Goal: Task Accomplishment & Management: Use online tool/utility

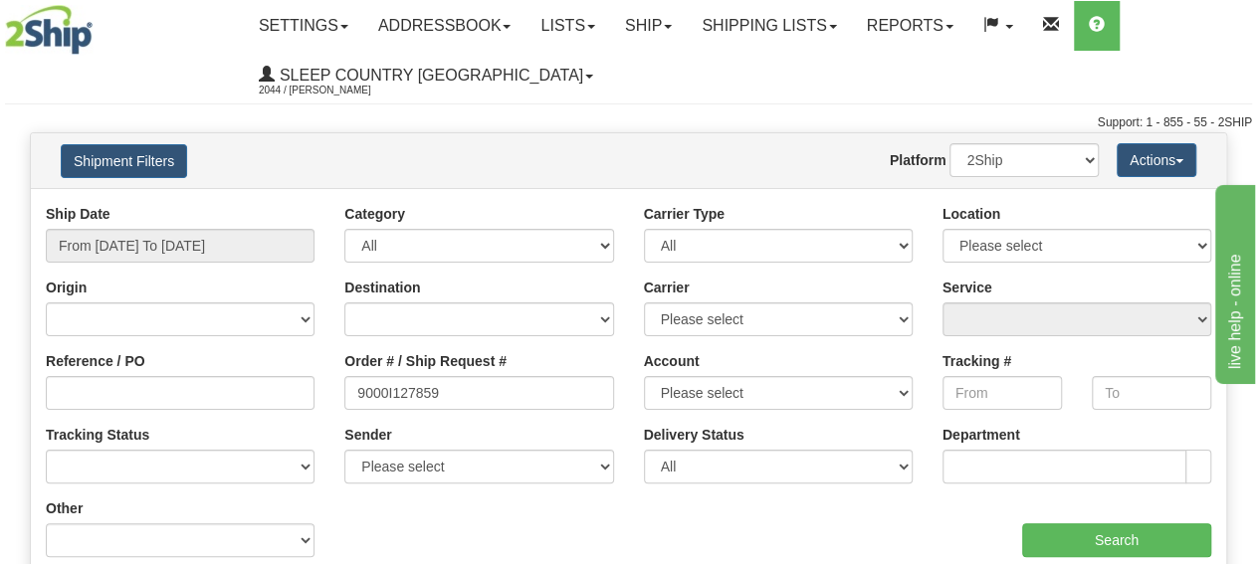
type input "9000I127859"
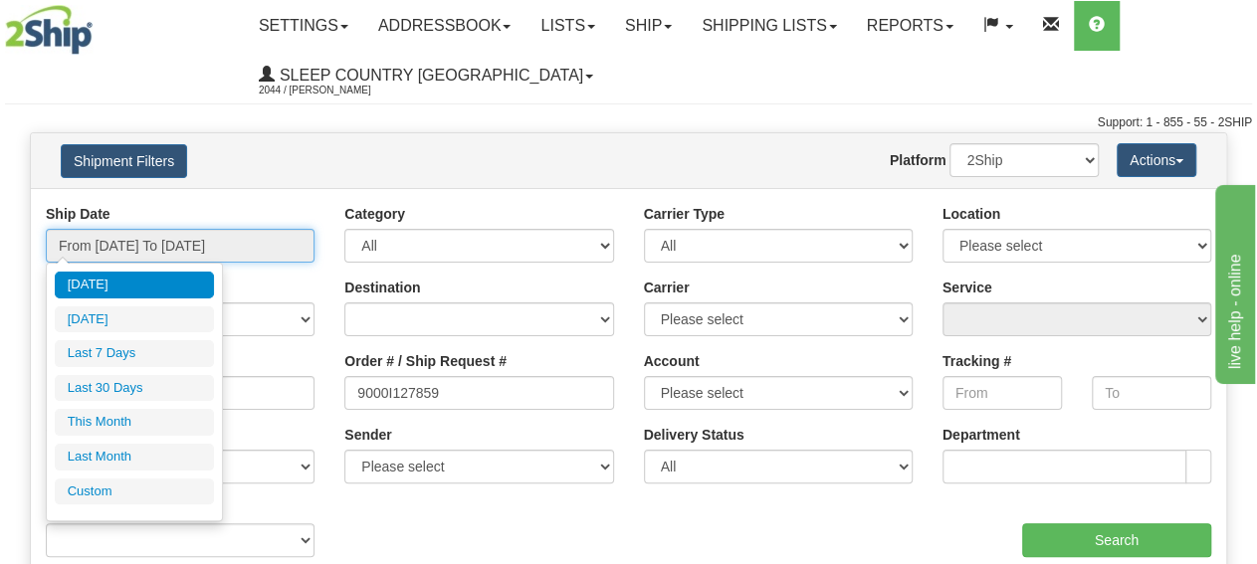
click at [204, 237] on input "From [DATE] To [DATE]" at bounding box center [180, 246] width 269 height 34
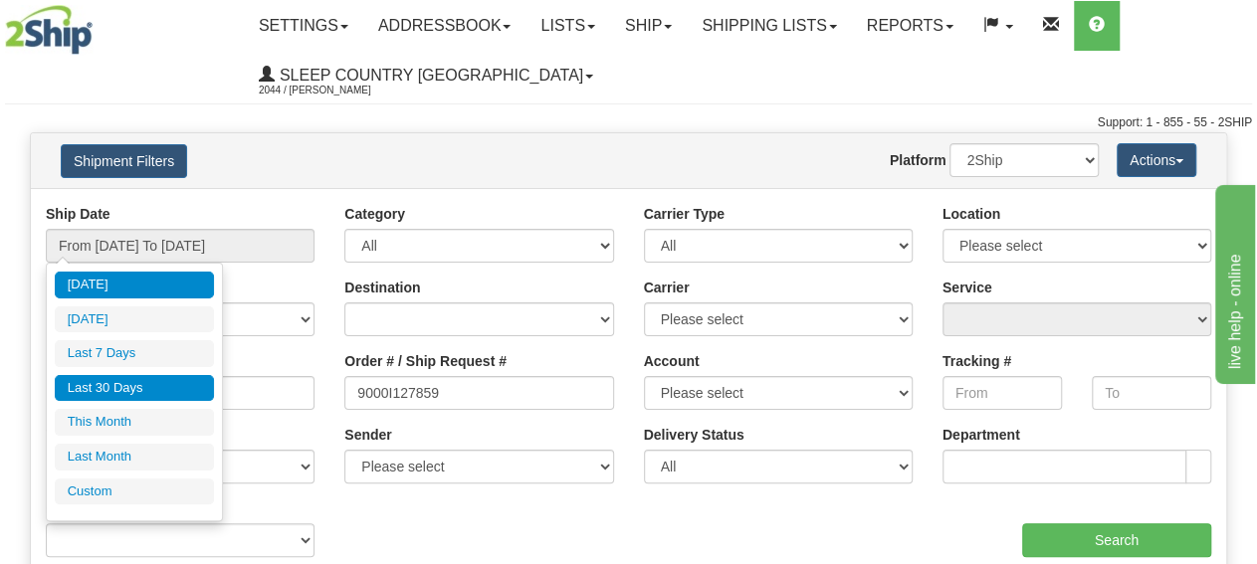
click at [197, 385] on li "Last 30 Days" at bounding box center [134, 388] width 159 height 27
type input "From [DATE] To [DATE]"
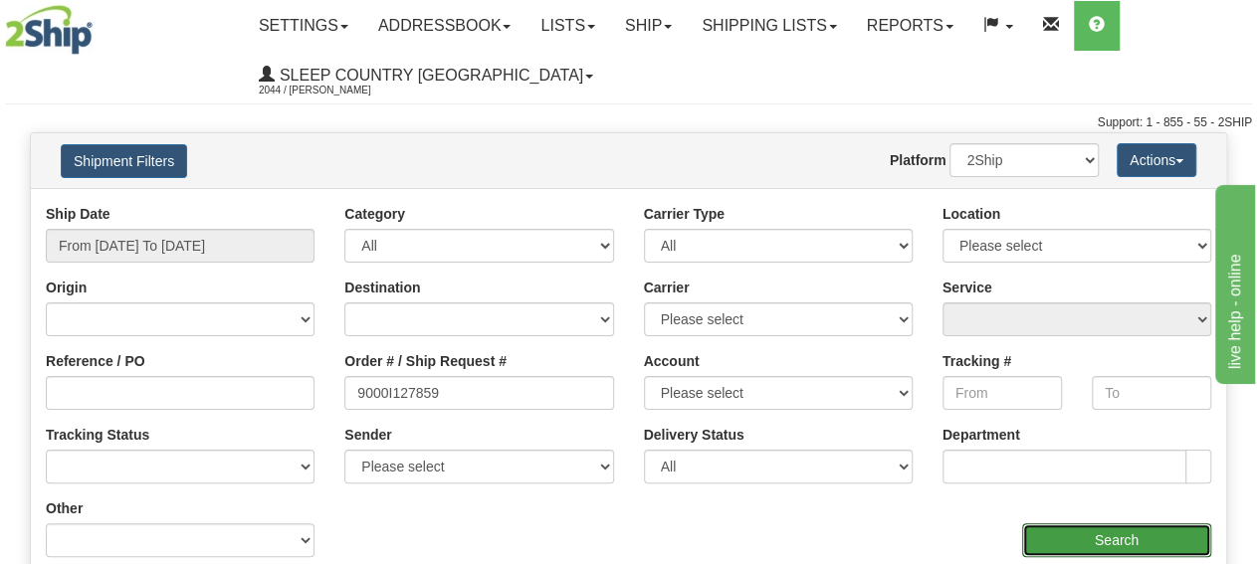
click at [1054, 523] on input "Search" at bounding box center [1116, 540] width 189 height 34
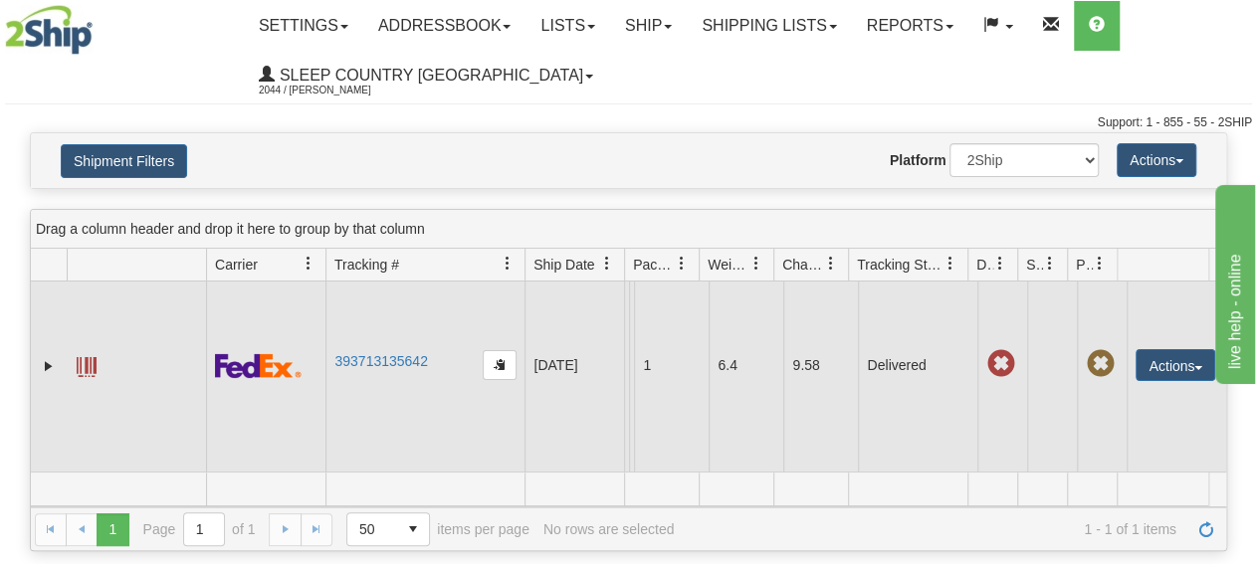
scroll to position [38, 0]
click at [1136, 349] on button "Actions" at bounding box center [1175, 365] width 80 height 32
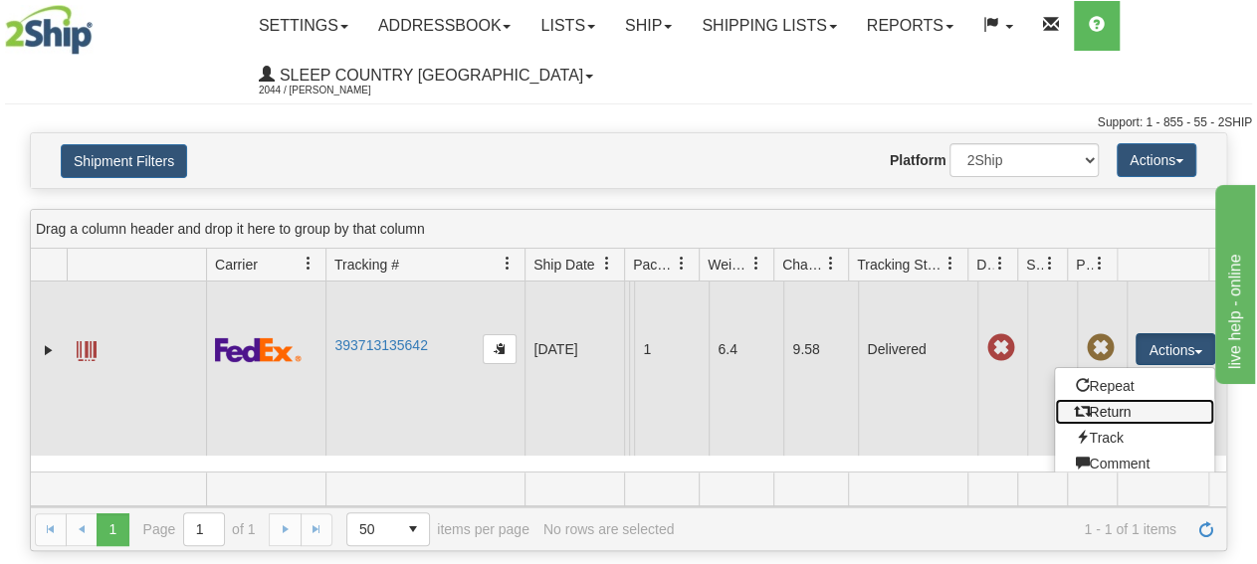
click at [1111, 407] on link "Return" at bounding box center [1134, 412] width 159 height 26
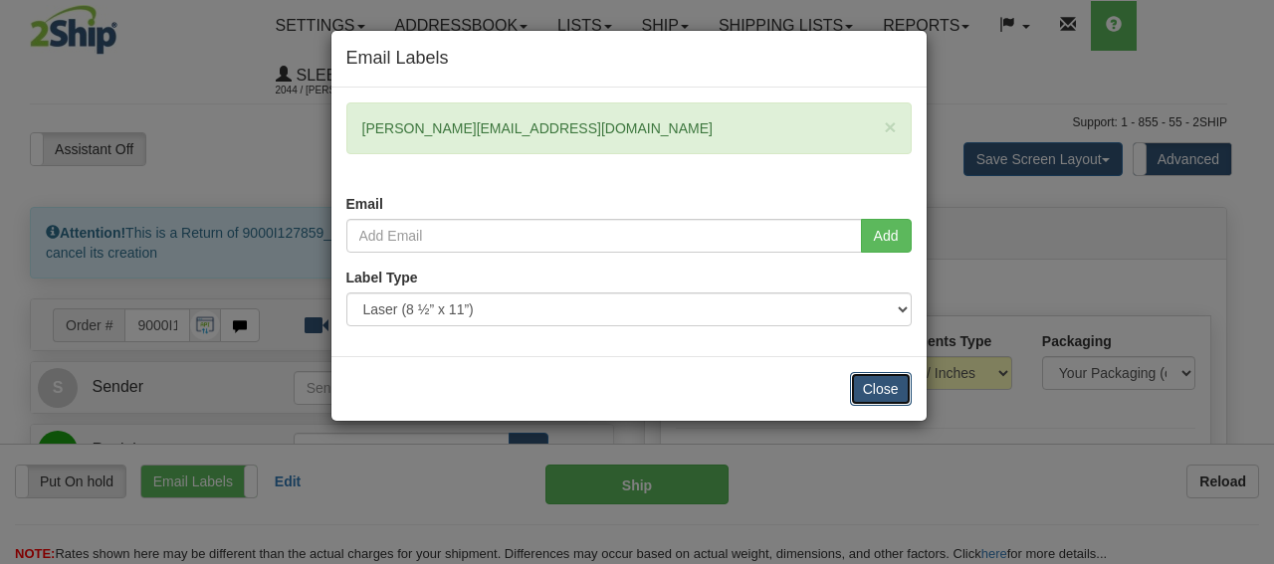
click at [881, 382] on button "Close" at bounding box center [881, 389] width 62 height 34
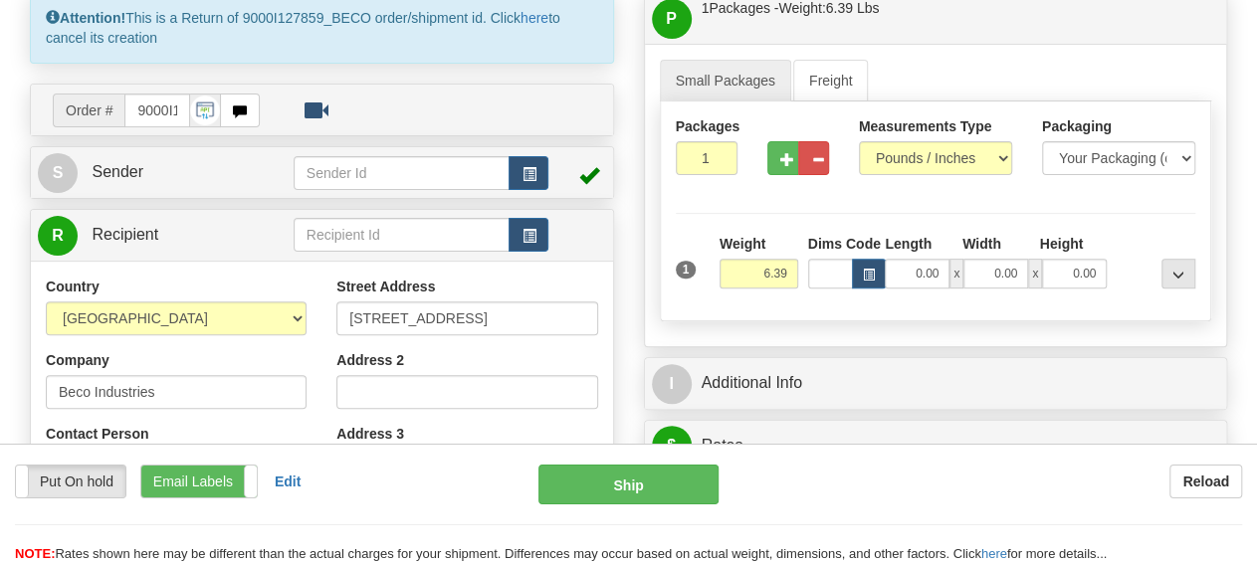
scroll to position [310, 0]
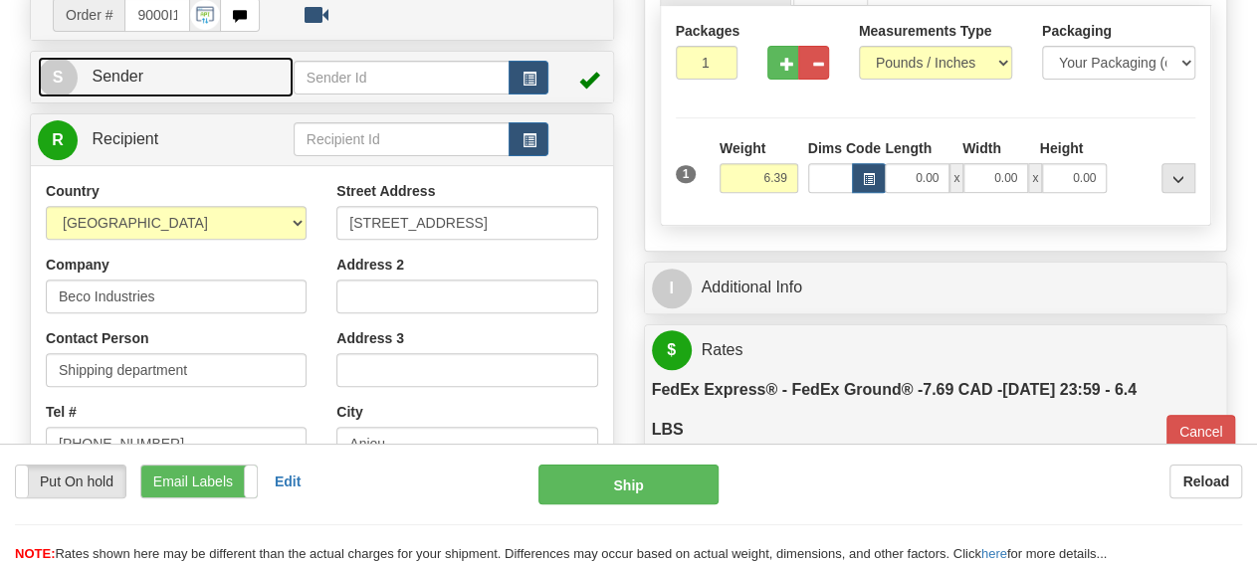
click at [166, 75] on link "S Sender" at bounding box center [166, 77] width 256 height 41
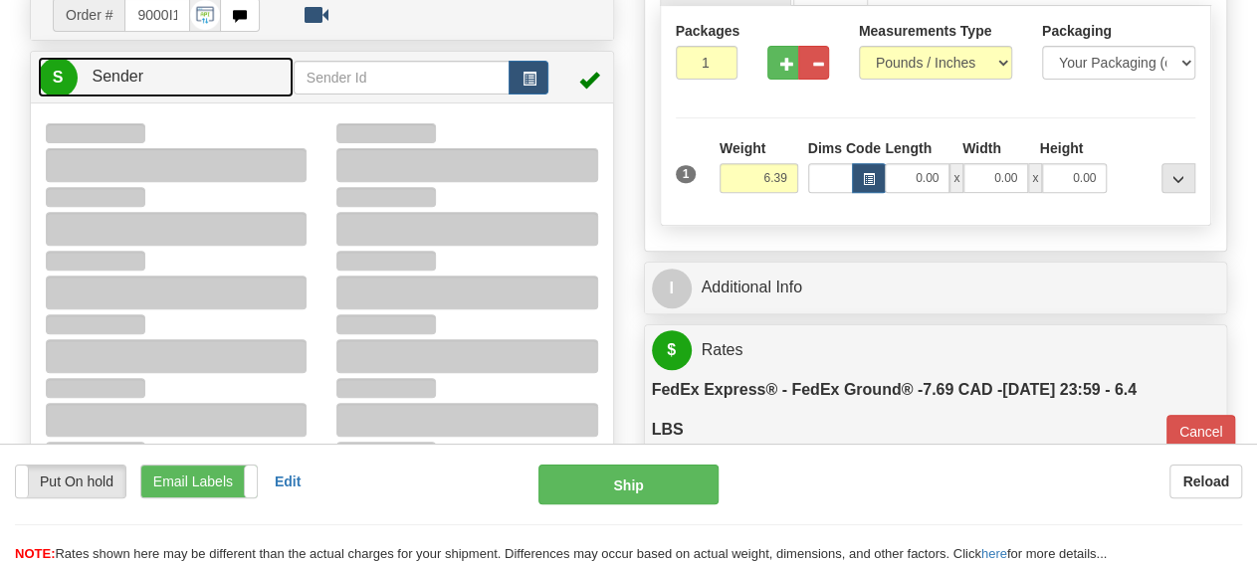
type input "15:30"
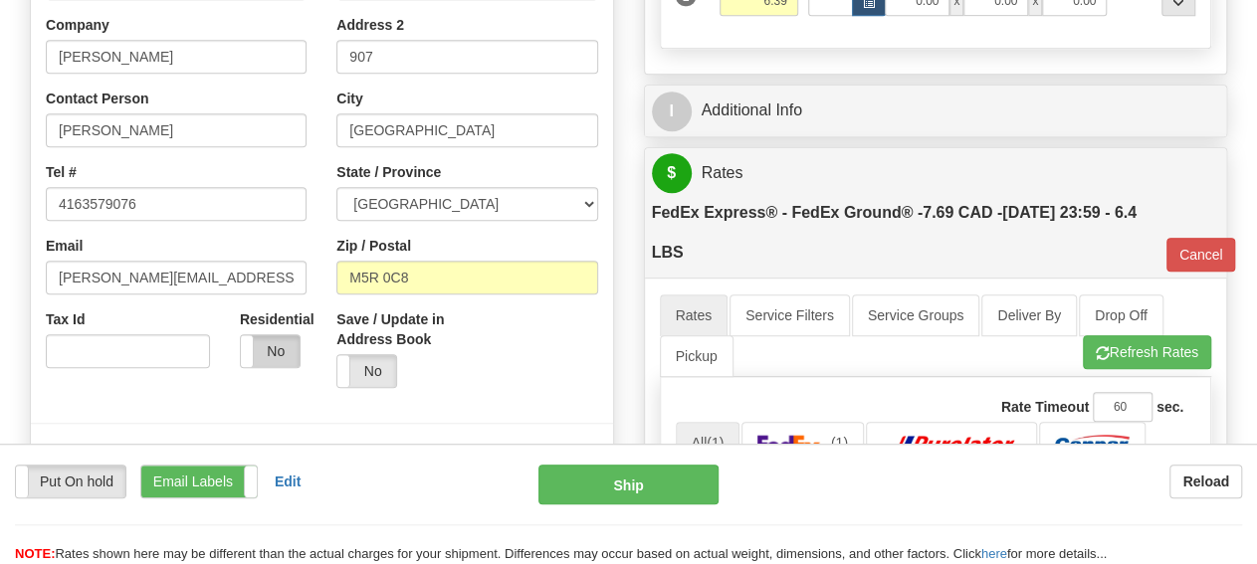
scroll to position [517, 0]
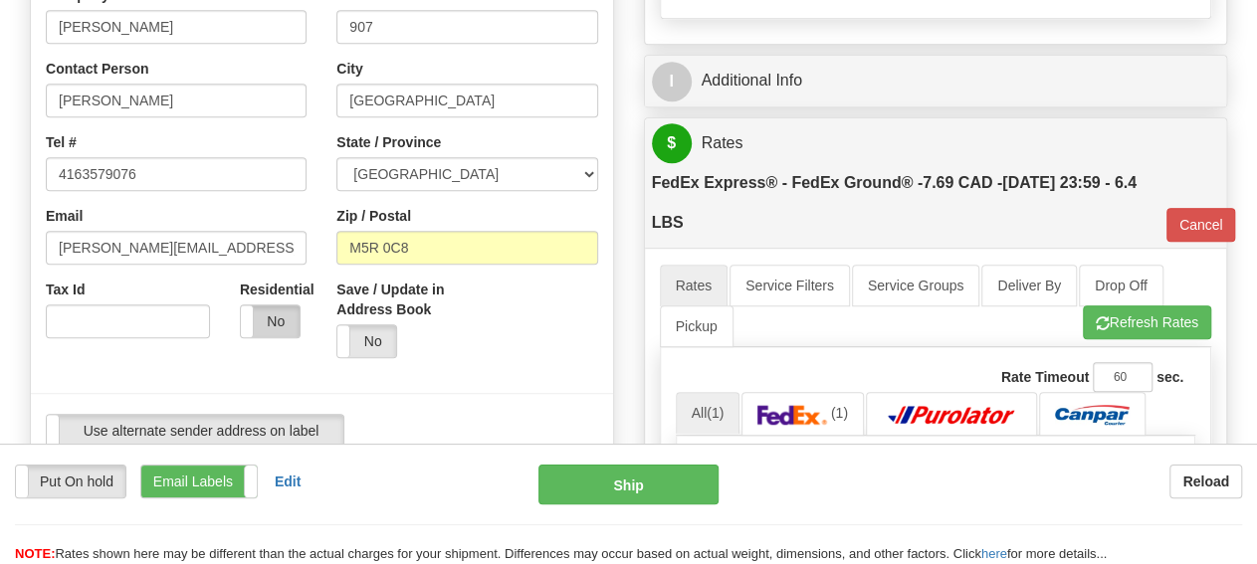
click at [264, 322] on label "No" at bounding box center [270, 321] width 59 height 32
type input "92"
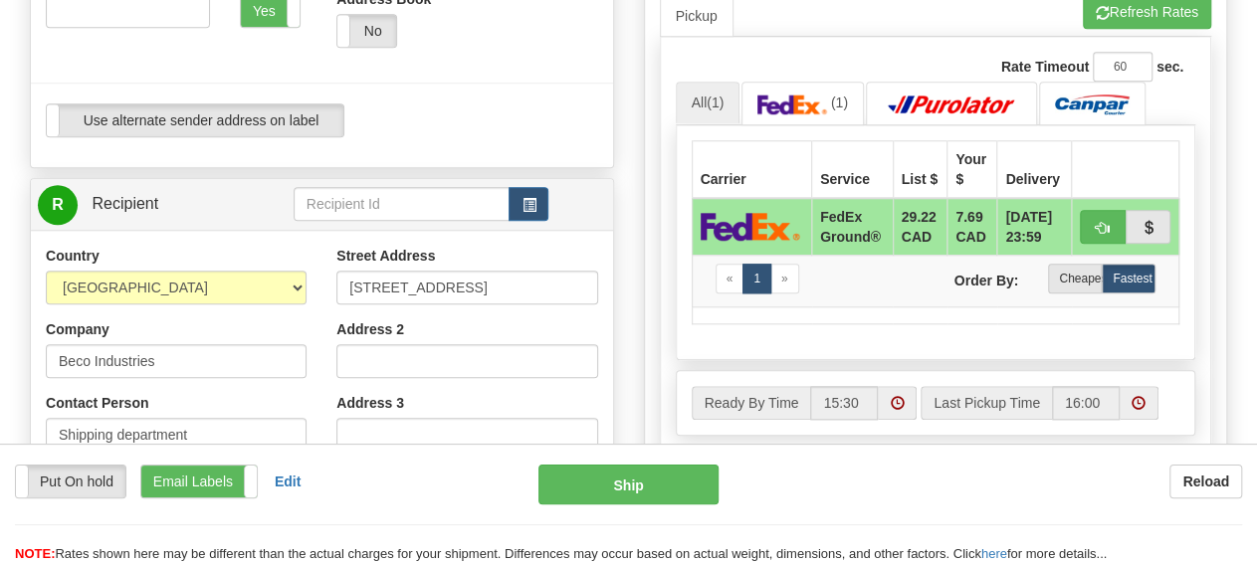
scroll to position [931, 0]
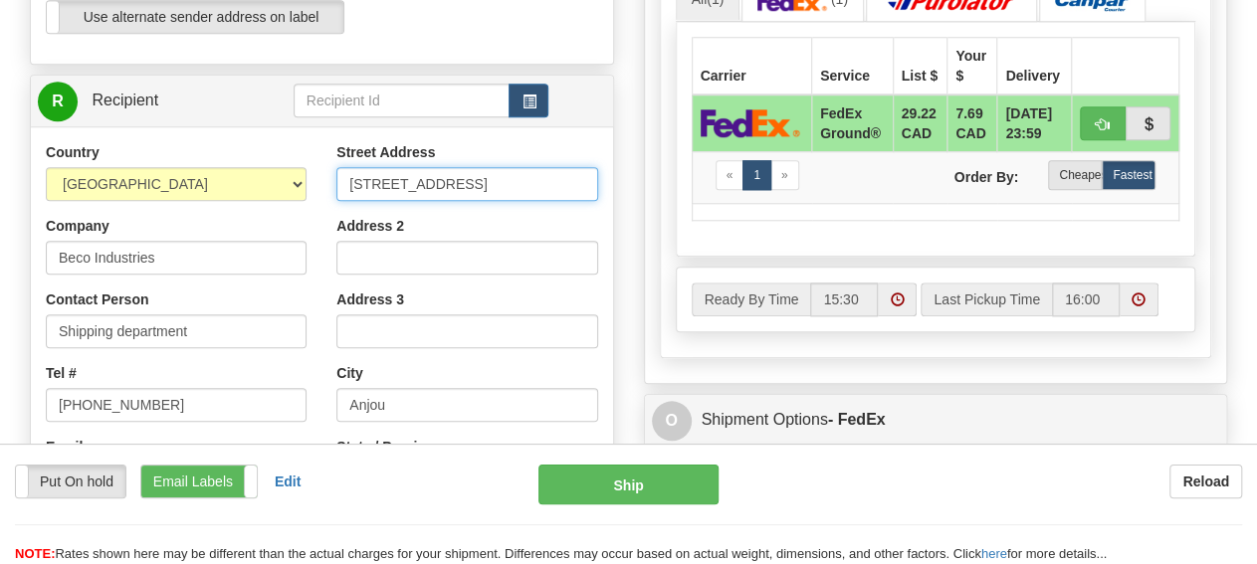
drag, startPoint x: 493, startPoint y: 176, endPoint x: 103, endPoint y: 174, distance: 389.1
click at [103, 174] on div "Country AFGHANISTAN ALAND ISLANDS ALBANIA ALGERIA AMERICAN SAMOA ANDORRA ANGOLA…" at bounding box center [322, 409] width 582 height 535
click at [481, 187] on input "7720 Larrey street" at bounding box center [466, 184] width 261 height 34
drag, startPoint x: 486, startPoint y: 182, endPoint x: 188, endPoint y: 188, distance: 297.6
click at [336, 188] on input "7720 Larrey street" at bounding box center [466, 184] width 261 height 34
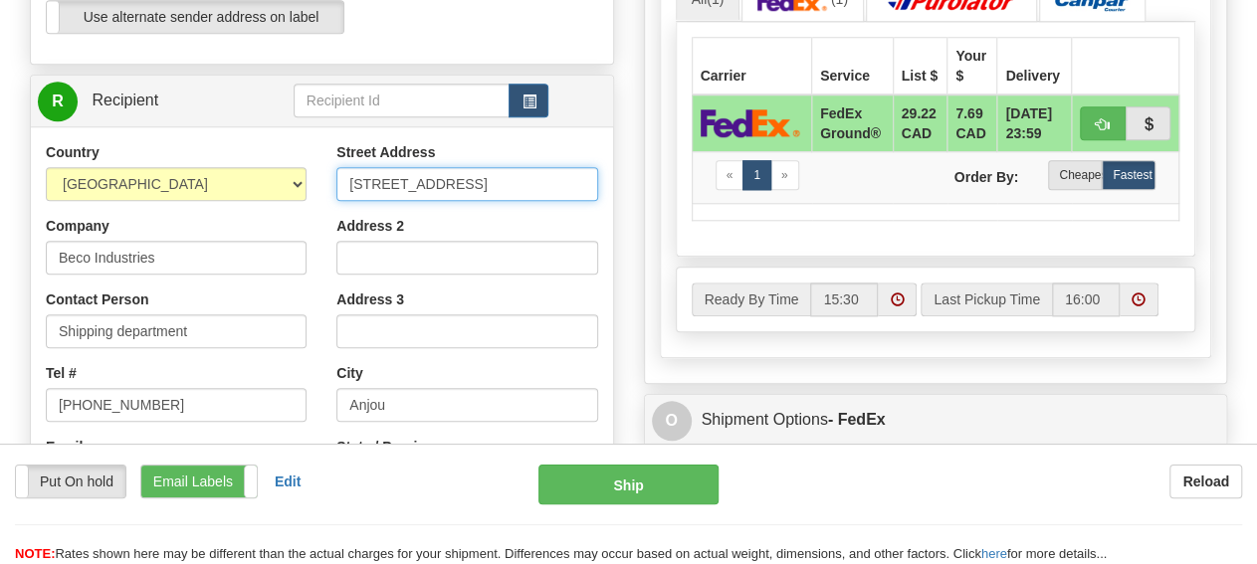
paste input "520 COLLEGE ST EAST"
type input "520 COLLEGE ST EAST"
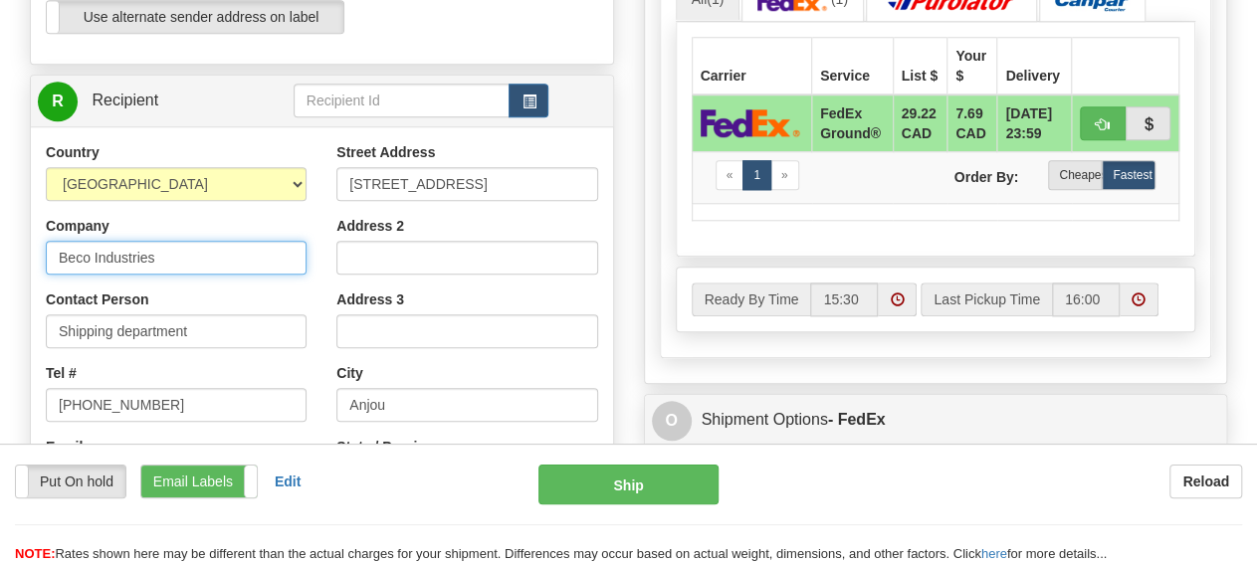
drag, startPoint x: 178, startPoint y: 254, endPoint x: -252, endPoint y: 243, distance: 430.0
click at [46, 243] on input "Beco Industries" at bounding box center [176, 258] width 261 height 34
type input "Sleep Country"
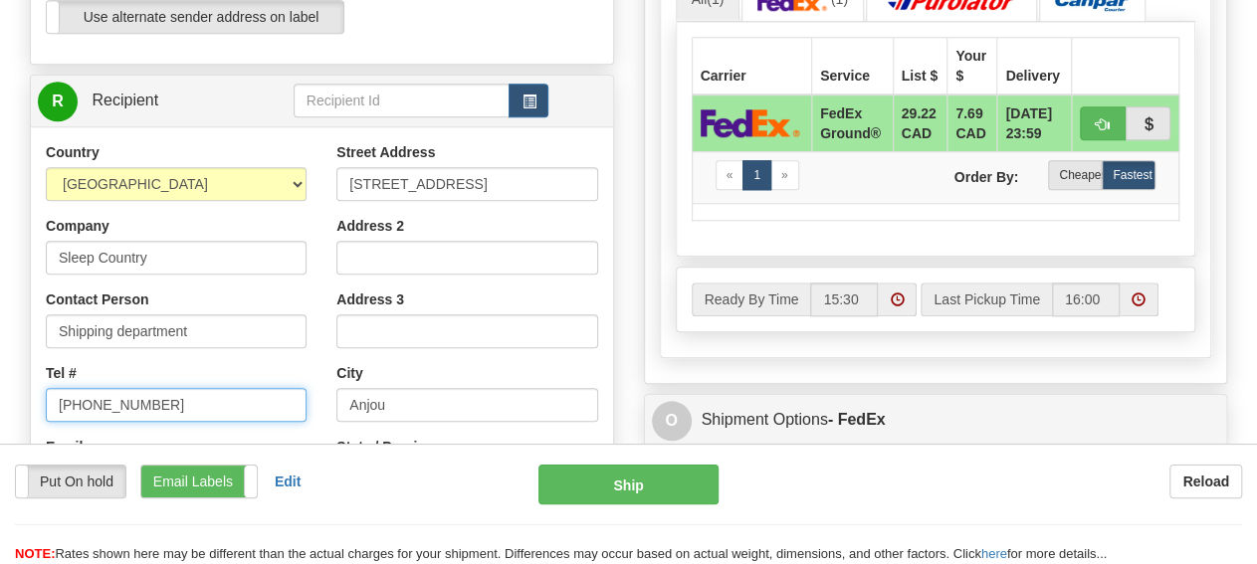
click at [217, 407] on input "514 353-9060" at bounding box center [176, 405] width 261 height 34
paste input "1-888-753-3788"
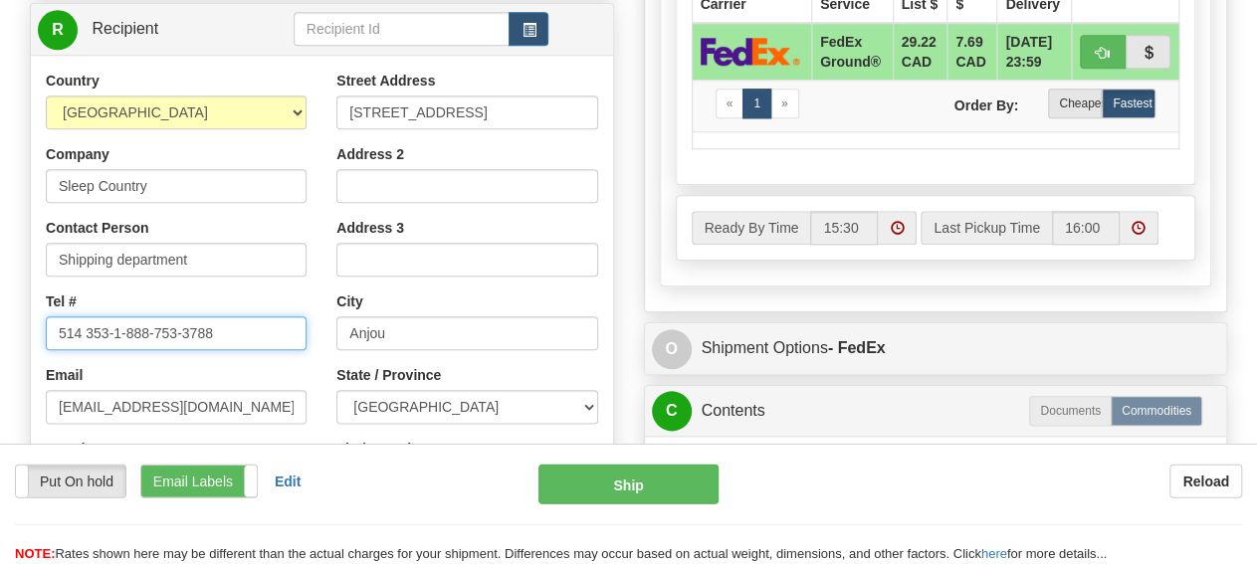
scroll to position [1035, 0]
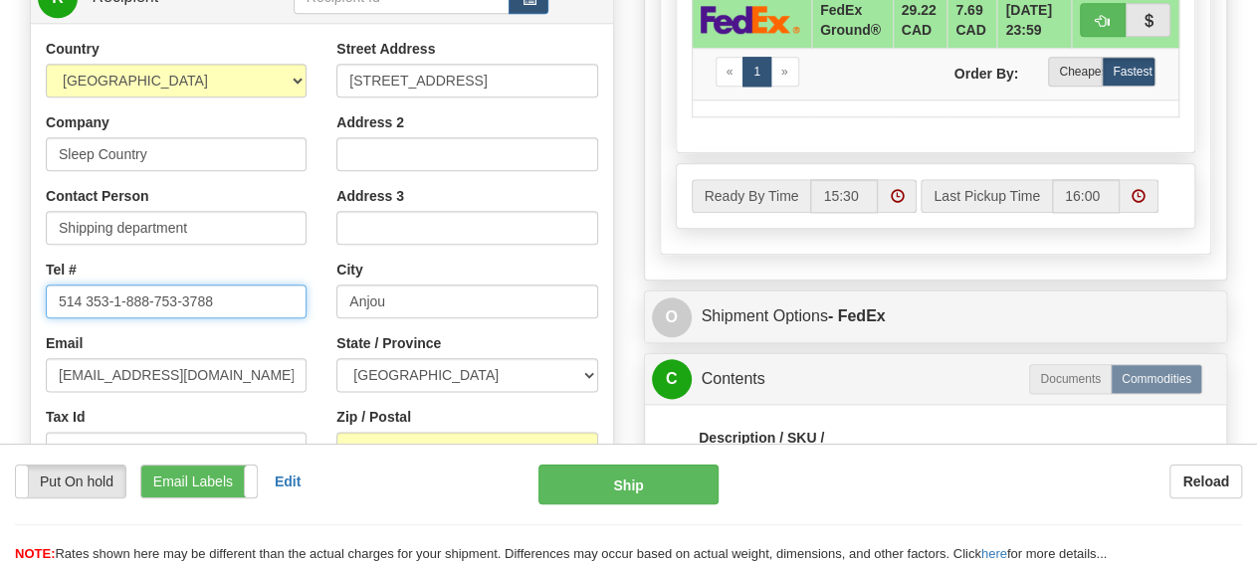
drag, startPoint x: 422, startPoint y: 301, endPoint x: 194, endPoint y: 298, distance: 227.9
click at [194, 298] on input "514 353-1-888-753-3788" at bounding box center [176, 302] width 261 height 34
type input "514 353-1-888-753-3788"
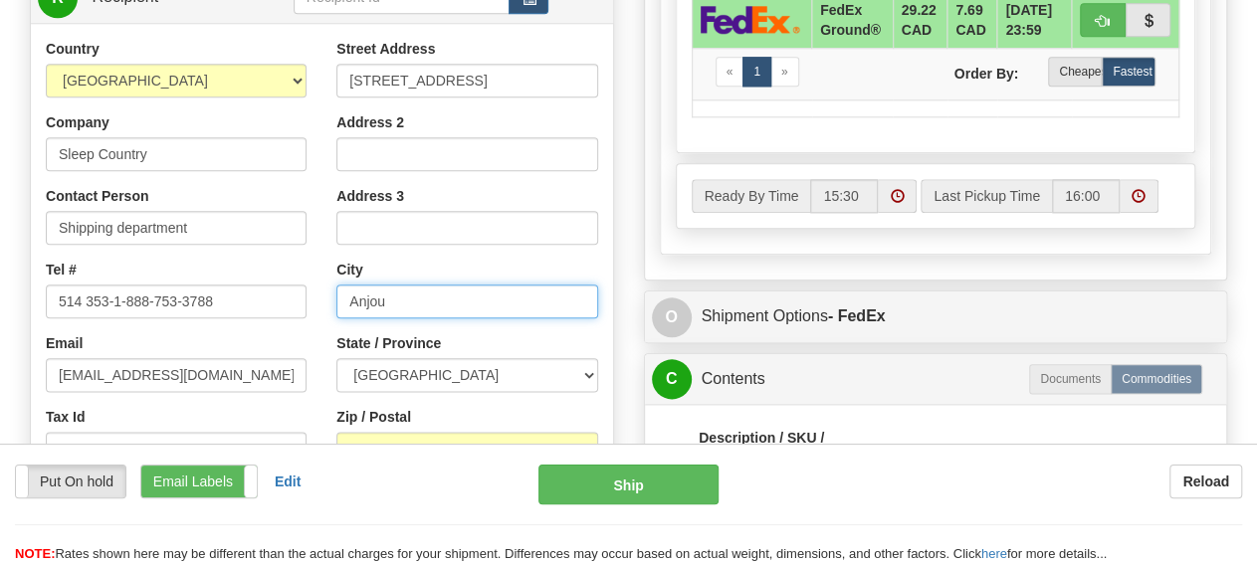
click at [439, 301] on input "Anjou" at bounding box center [466, 302] width 261 height 34
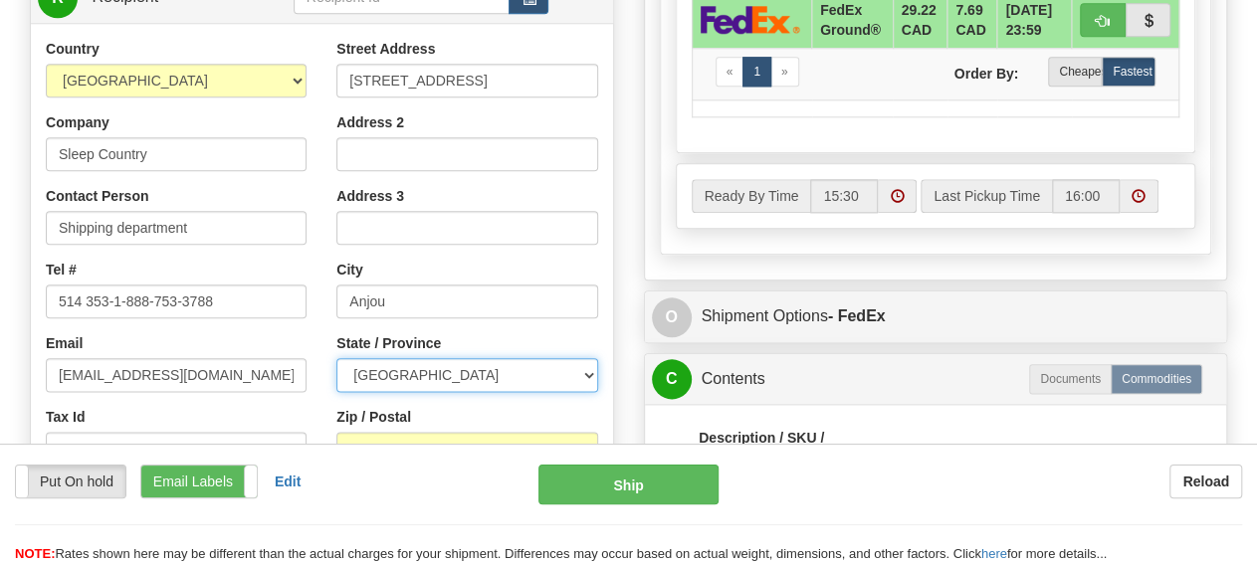
select select "ON"
click option "ONTARIO" at bounding box center [0, 0] width 0 height 0
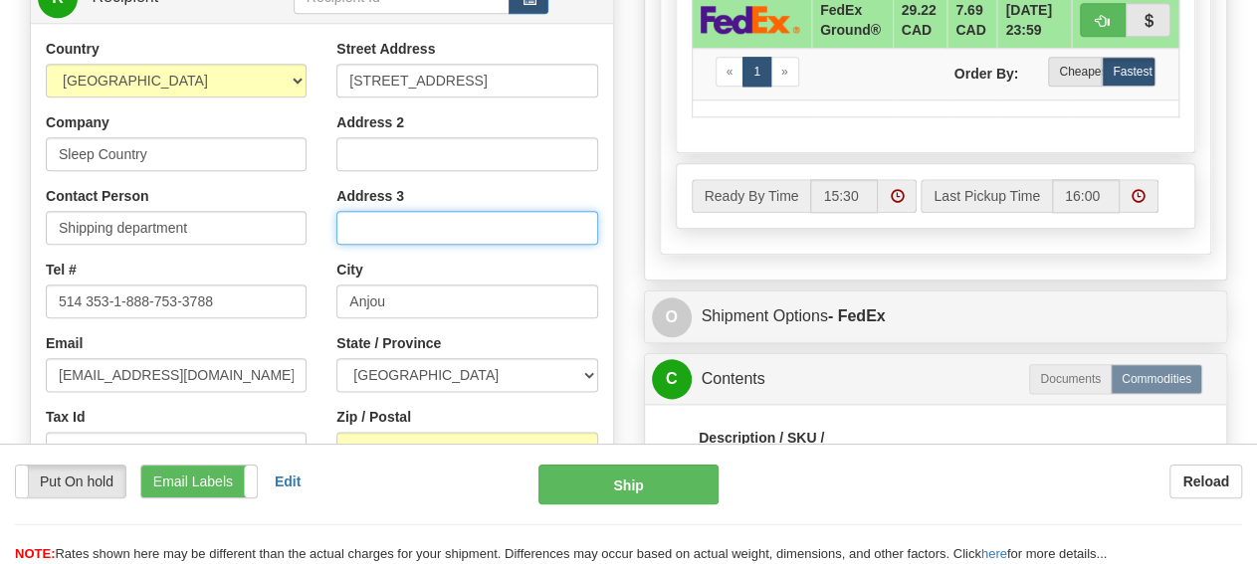
click at [451, 239] on input "Address 3" at bounding box center [466, 228] width 261 height 34
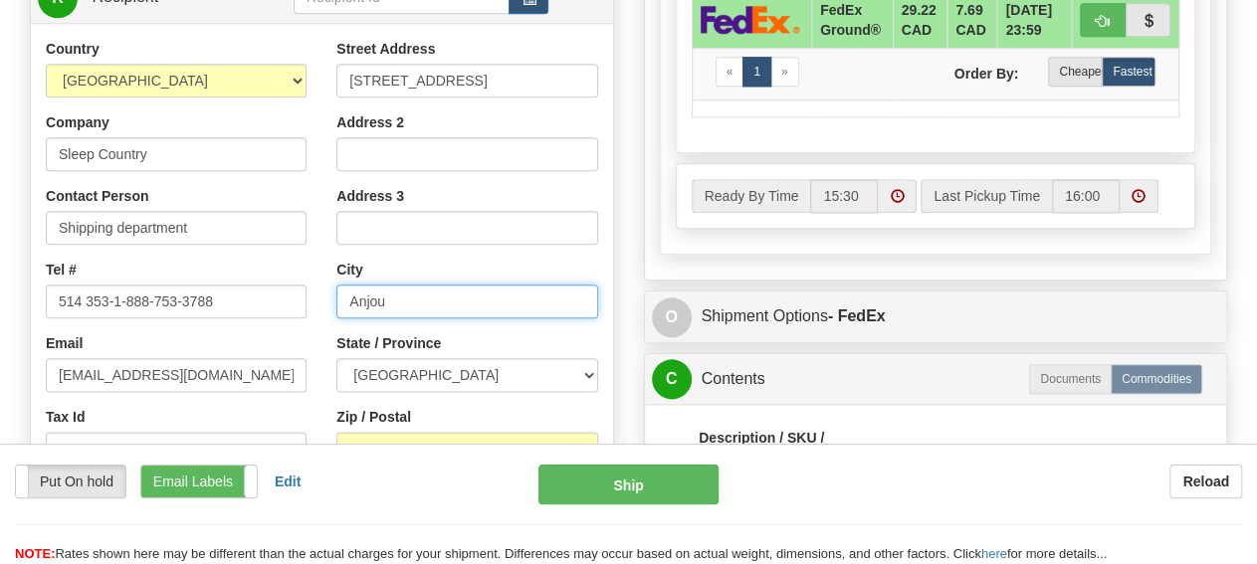
drag, startPoint x: 411, startPoint y: 306, endPoint x: 289, endPoint y: 316, distance: 122.8
click at [336, 316] on input "Anjou" at bounding box center [466, 302] width 261 height 34
paste input "BELLEVILLE"
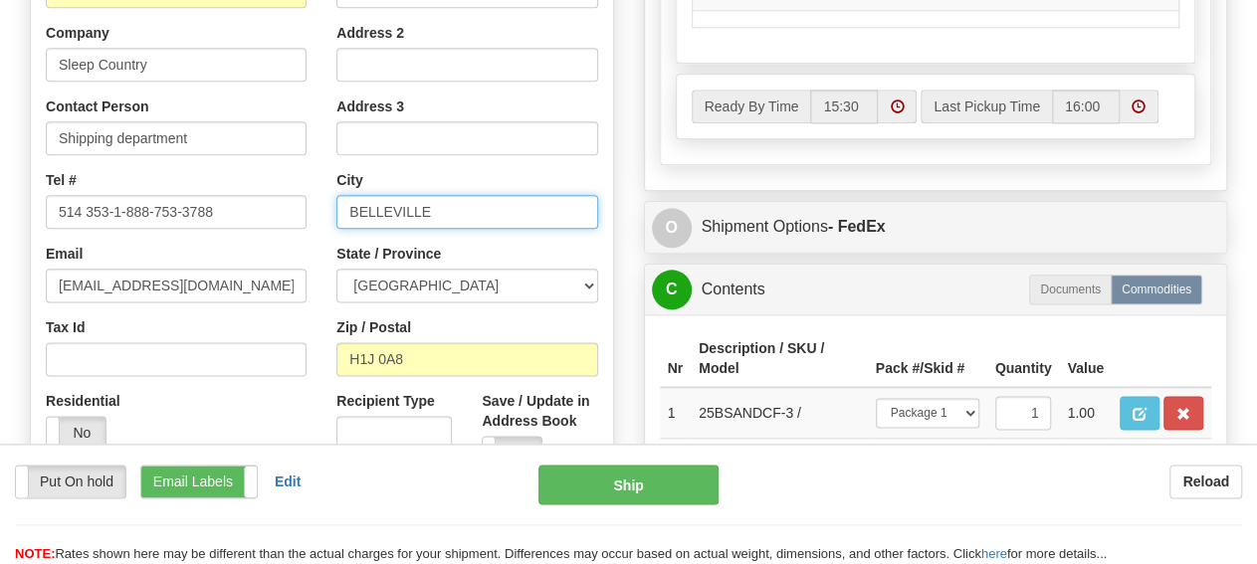
scroll to position [1138, 0]
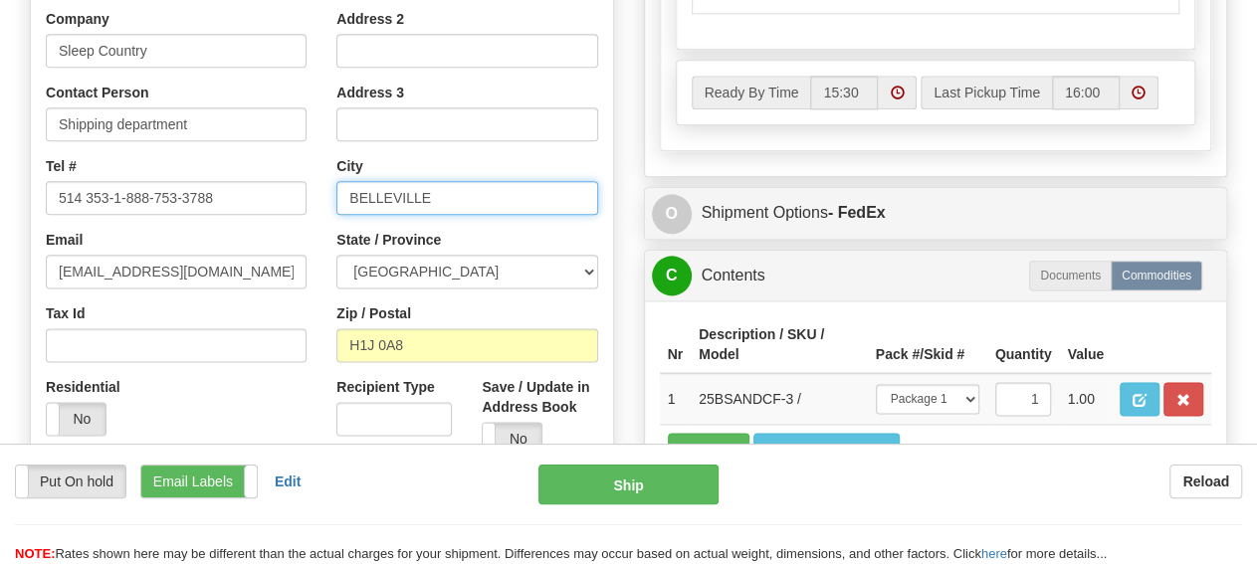
type input "BELLEVILLE"
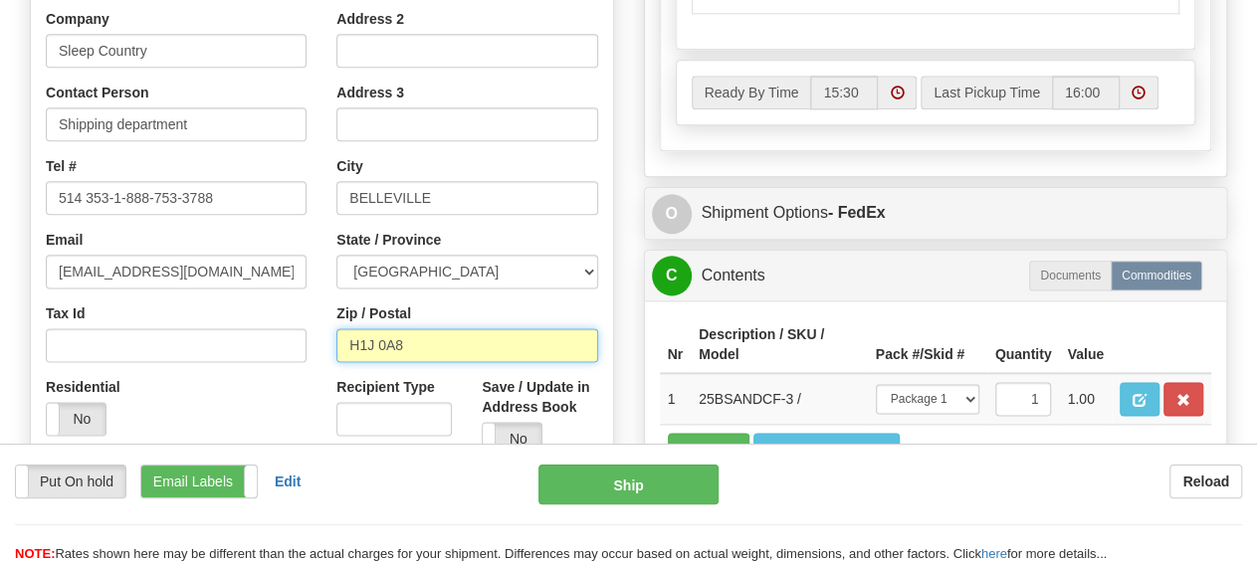
drag, startPoint x: 414, startPoint y: 331, endPoint x: 196, endPoint y: 324, distance: 218.0
click at [336, 328] on input "H1J 0A8" at bounding box center [466, 345] width 261 height 34
type input "L"
type input "K8N 4Z6"
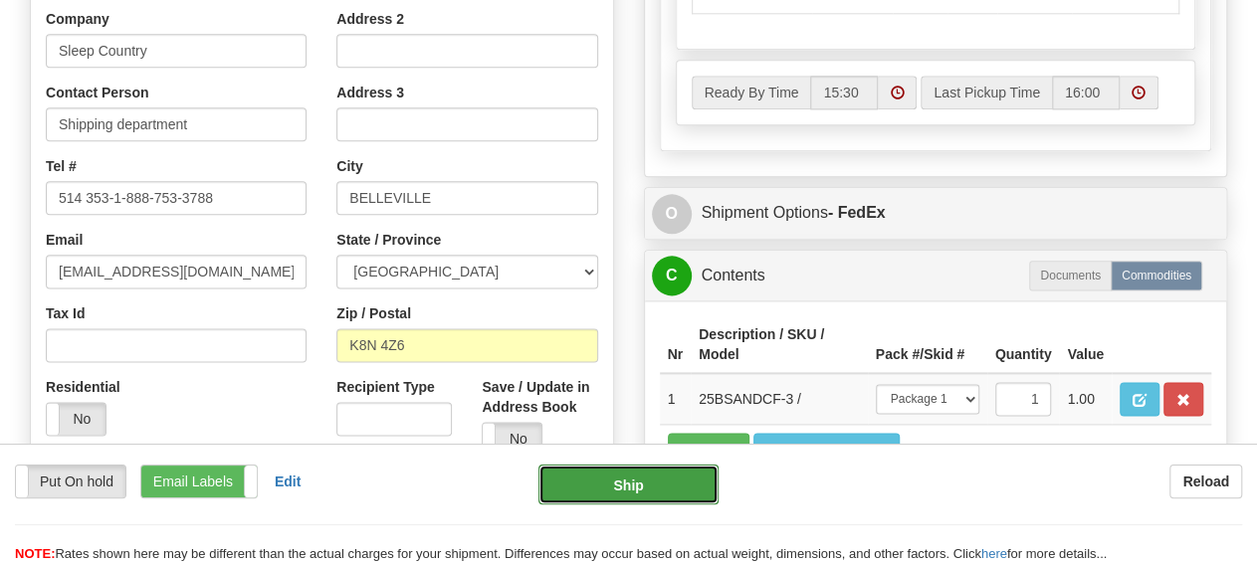
click at [594, 491] on button "Ship" at bounding box center [628, 485] width 180 height 40
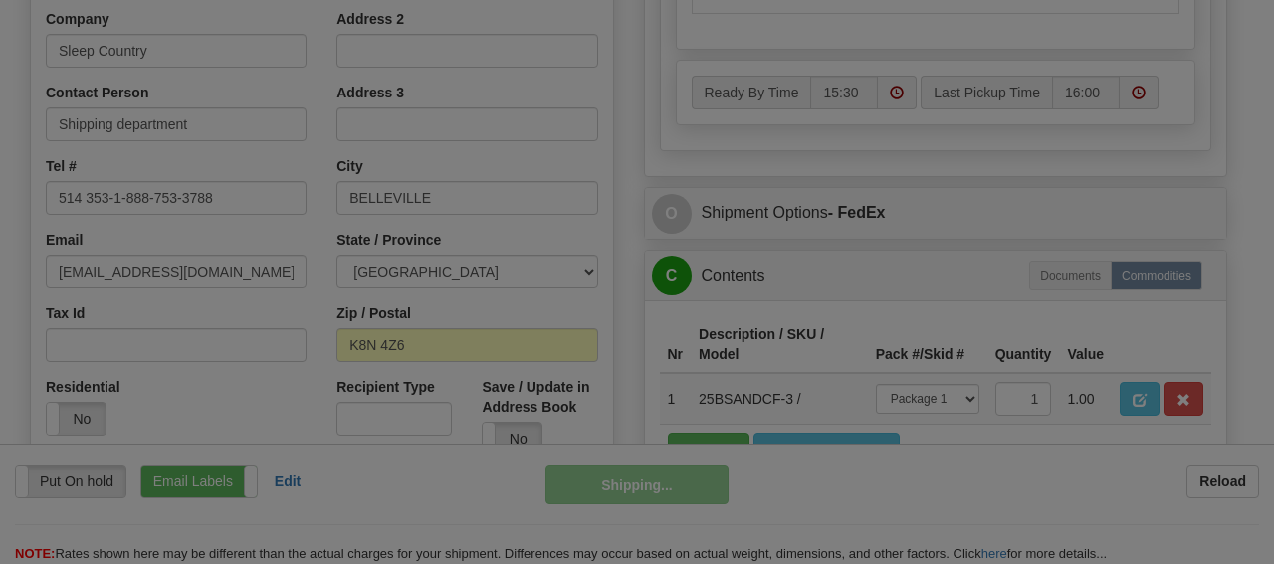
type input "92"
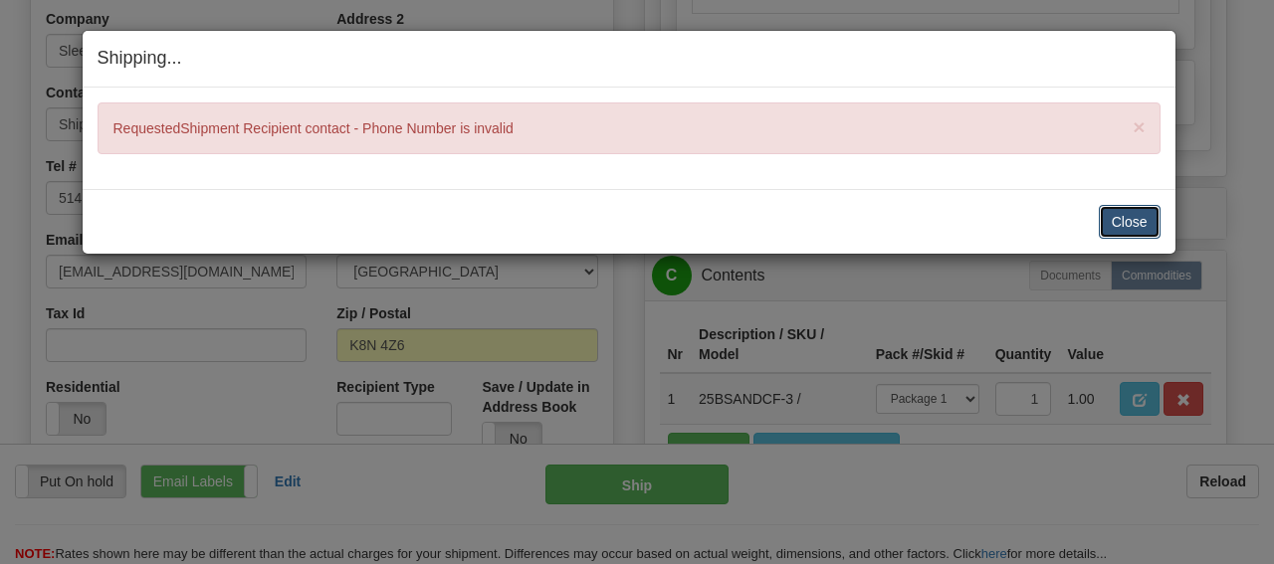
click at [1119, 218] on button "Close" at bounding box center [1130, 222] width 62 height 34
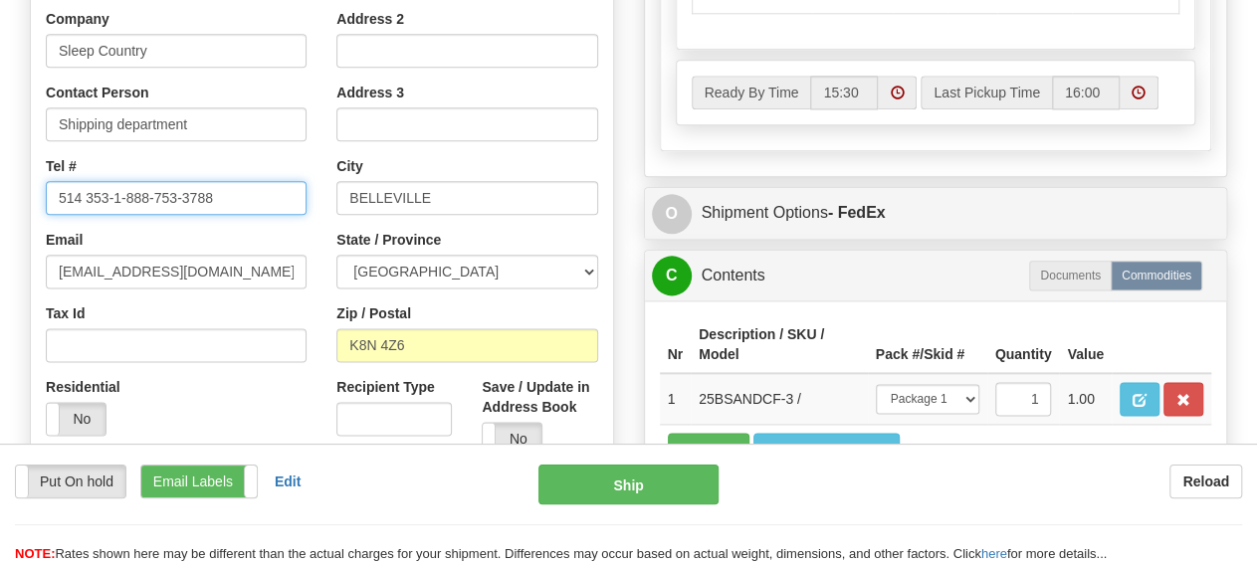
drag, startPoint x: 115, startPoint y: 196, endPoint x: 38, endPoint y: 192, distance: 77.7
click at [46, 192] on input "514 353-1-888-753-3788" at bounding box center [176, 198] width 261 height 34
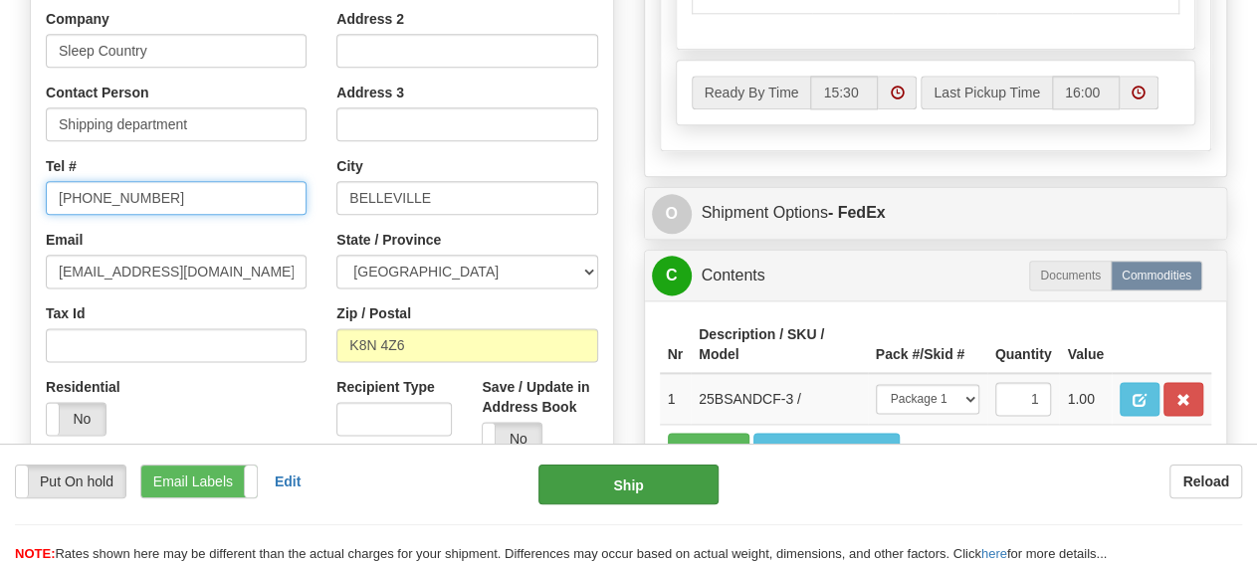
type input "1-888-753-3788"
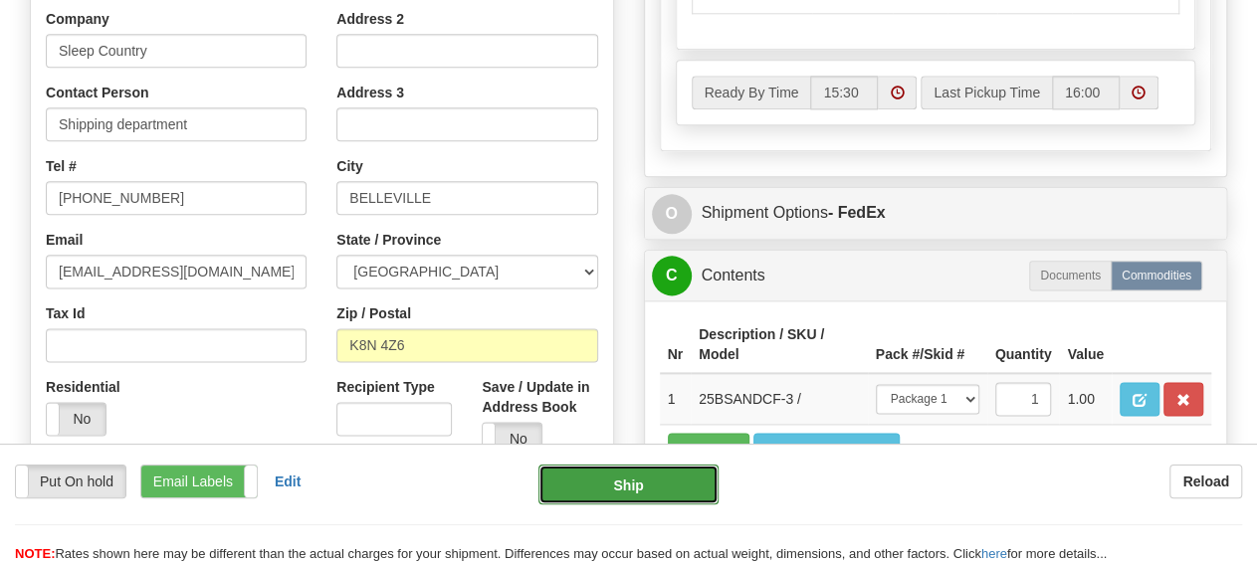
click at [628, 498] on button "Ship" at bounding box center [628, 485] width 180 height 40
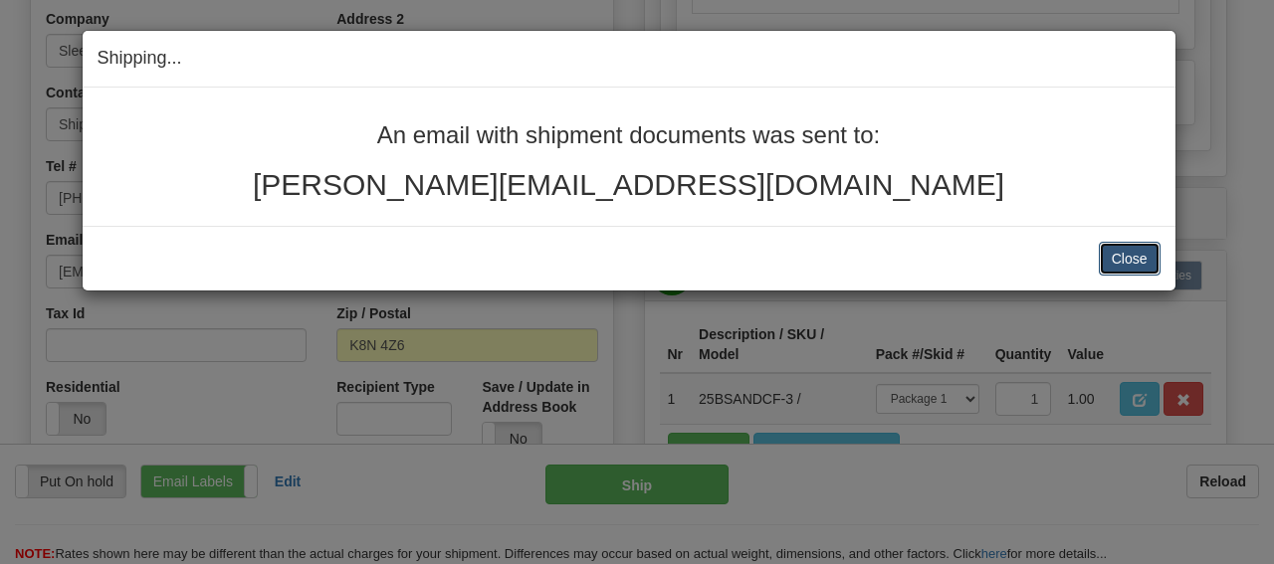
click at [1112, 252] on button "Close" at bounding box center [1130, 259] width 62 height 34
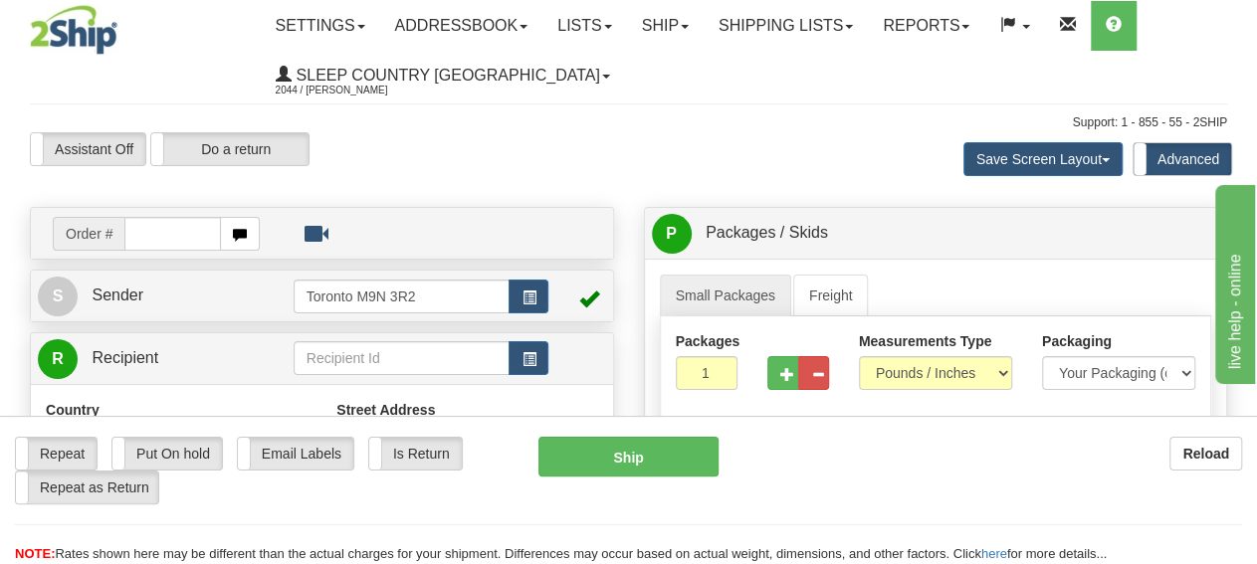
scroll to position [414, 0]
